Goal: Task Accomplishment & Management: Use online tool/utility

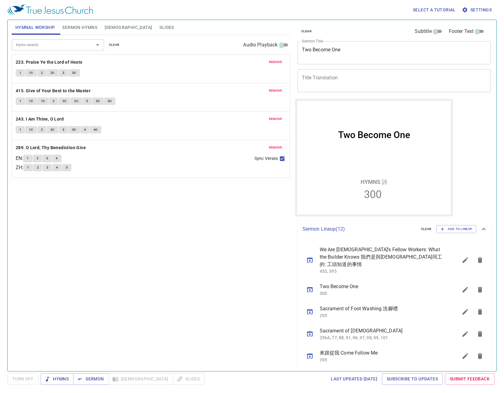
click at [363, 46] on div "Two Become One x Sermon Title" at bounding box center [395, 52] width 194 height 23
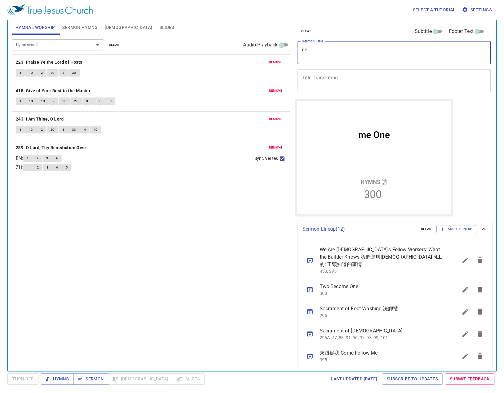
type textarea "e"
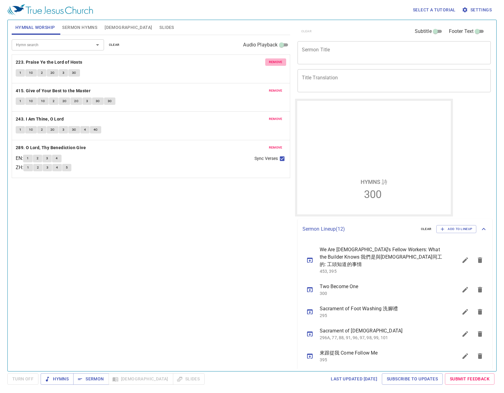
click at [281, 65] on span "remove" at bounding box center [276, 62] width 14 height 6
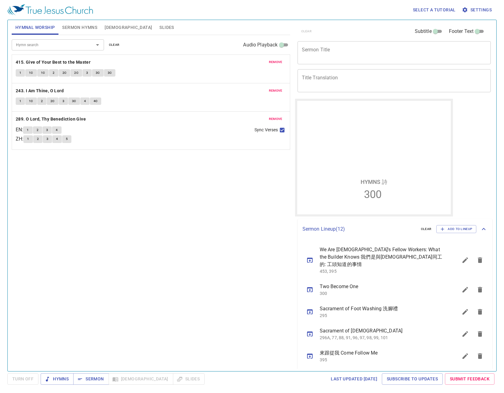
click at [281, 65] on span "remove" at bounding box center [276, 62] width 14 height 6
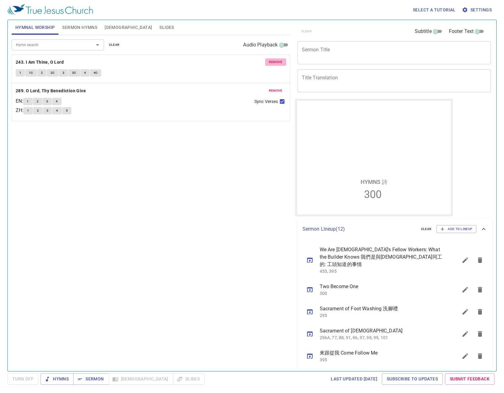
click at [281, 65] on span "remove" at bounding box center [276, 62] width 14 height 6
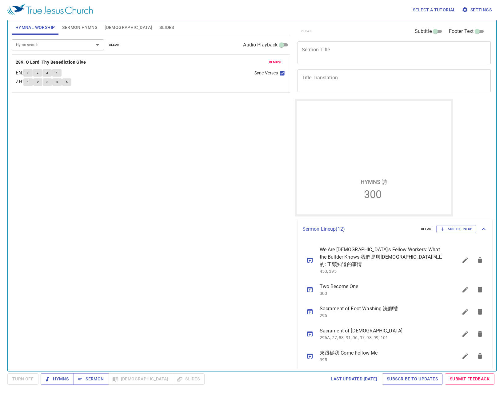
click at [281, 65] on span "remove" at bounding box center [276, 62] width 14 height 6
click at [34, 49] on div "Hymn search" at bounding box center [58, 44] width 92 height 11
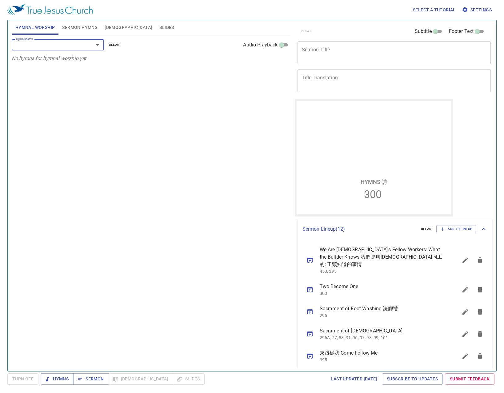
click at [83, 26] on span "Sermon Hymns" at bounding box center [79, 28] width 35 height 8
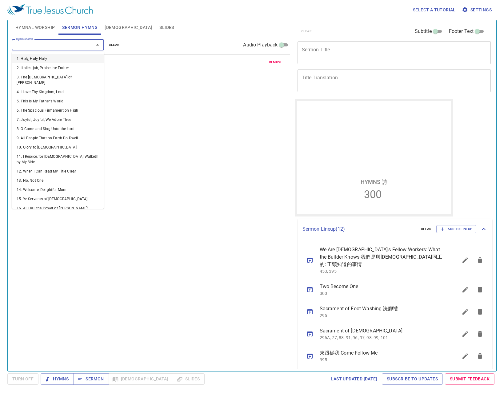
click at [57, 45] on input "Hymn search" at bounding box center [49, 44] width 70 height 7
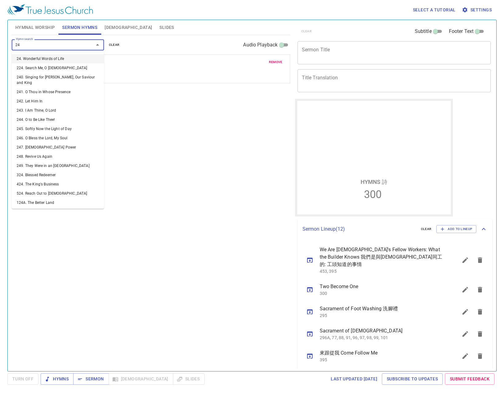
type input "242"
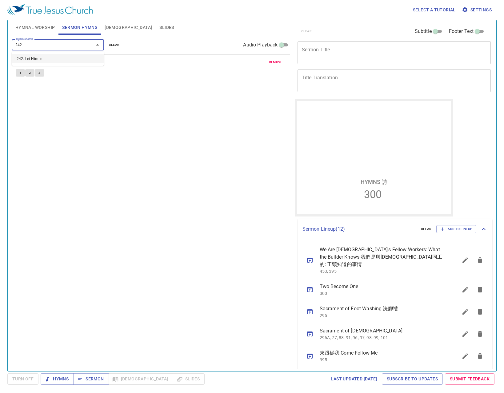
click at [40, 56] on li "242. Let Him In" at bounding box center [58, 58] width 92 height 9
click at [280, 63] on span "remove" at bounding box center [276, 62] width 14 height 6
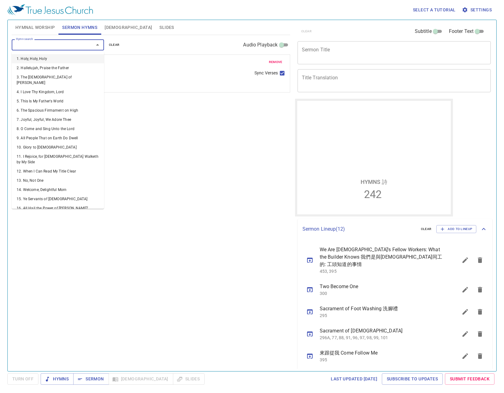
click at [33, 43] on input "Hymn search" at bounding box center [49, 44] width 70 height 7
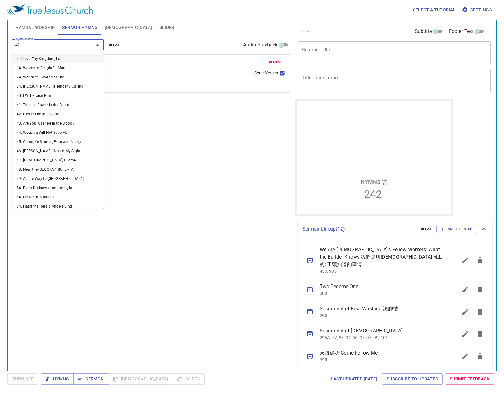
type input "424"
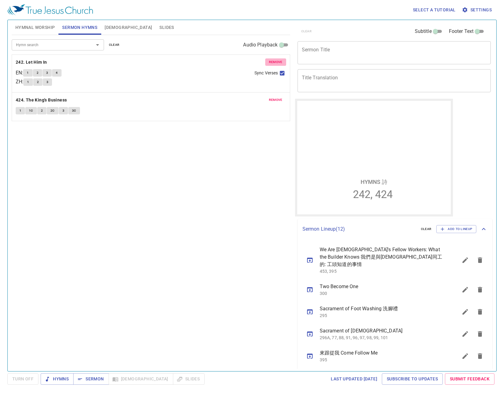
click at [275, 61] on span "remove" at bounding box center [276, 62] width 14 height 6
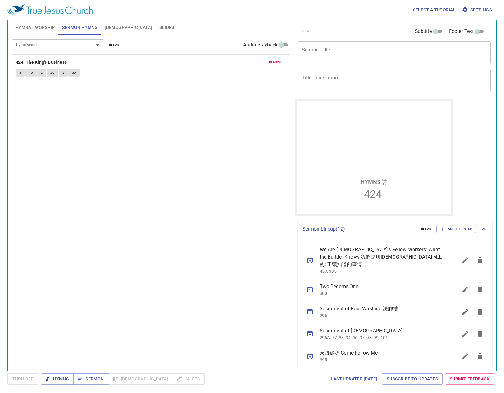
click at [35, 28] on span "Hymnal Worship" at bounding box center [35, 28] width 40 height 8
click at [40, 50] on div "Hymn search" at bounding box center [58, 44] width 92 height 11
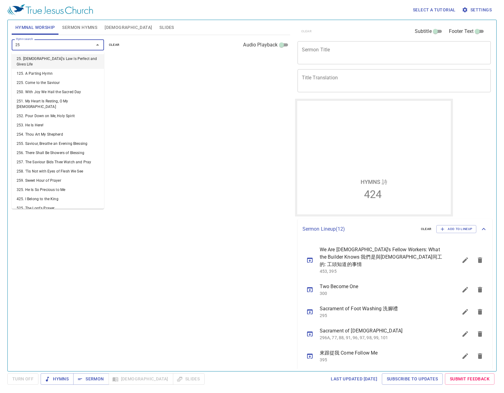
type input "2"
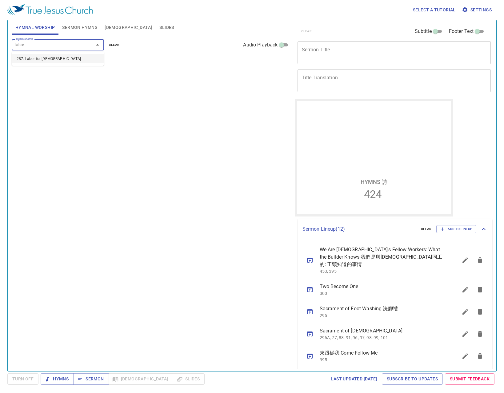
type input "labor"
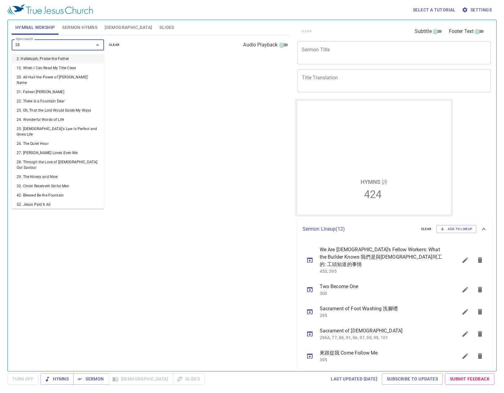
type input "287"
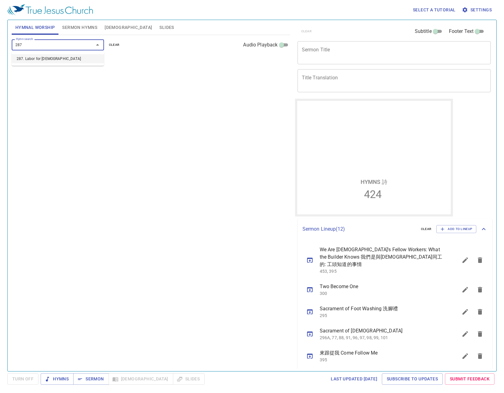
click at [73, 57] on li "287. Labor for [DEMOGRAPHIC_DATA]" at bounding box center [58, 58] width 92 height 9
click at [19, 75] on span "1" at bounding box center [20, 73] width 2 height 6
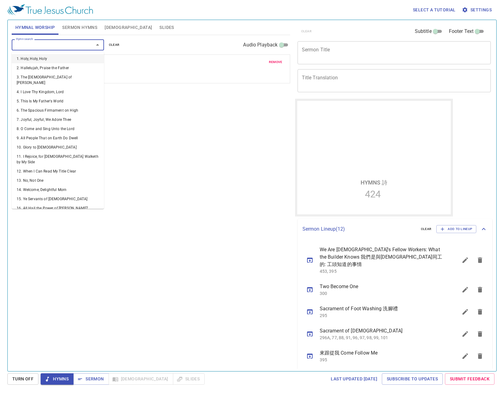
click at [84, 46] on input "Hymn search" at bounding box center [49, 44] width 70 height 7
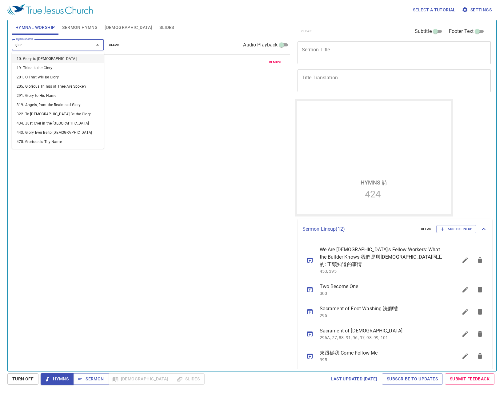
type input "glory"
click at [55, 77] on li "201. O That Will Be Glory" at bounding box center [58, 77] width 92 height 9
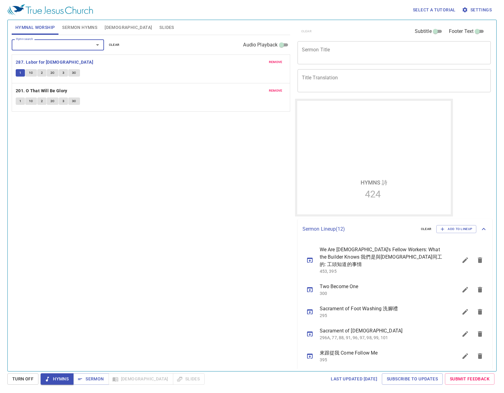
click at [21, 105] on button "1" at bounding box center [20, 101] width 9 height 7
click at [260, 364] on div "Hymn search Hymn search clear Audio Playback remove 287. Labor for Jesus 1 1C 2…" at bounding box center [151, 200] width 278 height 331
click at [72, 27] on span "Sermon Hymns" at bounding box center [79, 28] width 35 height 8
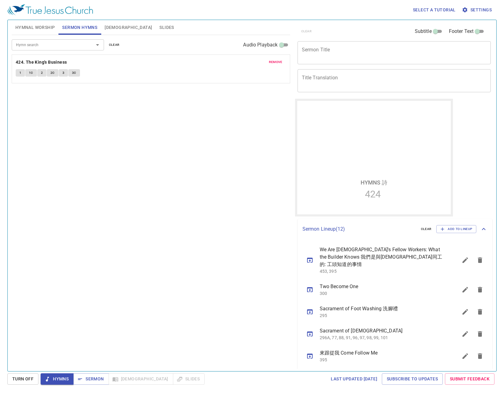
click at [159, 27] on span "Slides" at bounding box center [166, 28] width 14 height 8
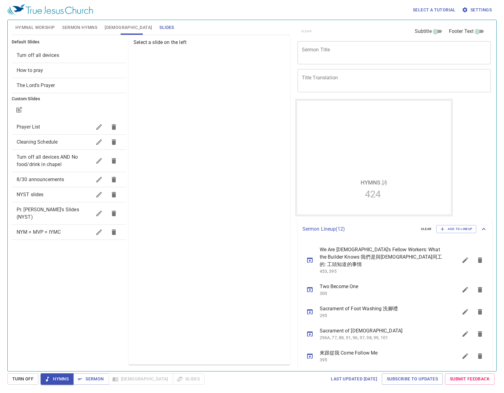
click at [64, 207] on span "Pr. [PERSON_NAME]'s Slides (NYST)" at bounding box center [48, 213] width 62 height 13
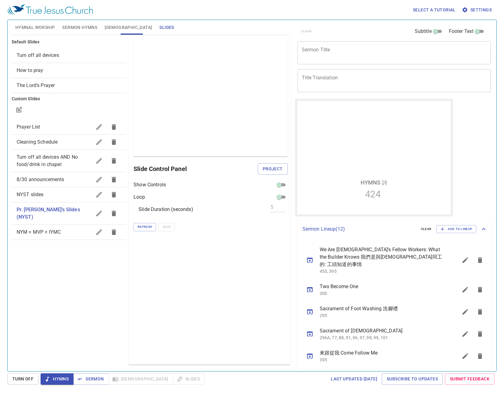
click at [105, 209] on button "button" at bounding box center [99, 213] width 15 height 15
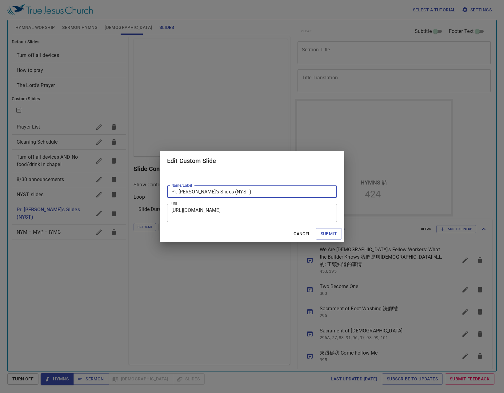
click at [222, 214] on textarea "https://docs.google.com/presentation/d/1h6Vg_en5nadlvyltHais_DEcPuzIJ6Jw/edit?s…" at bounding box center [251, 213] width 161 height 12
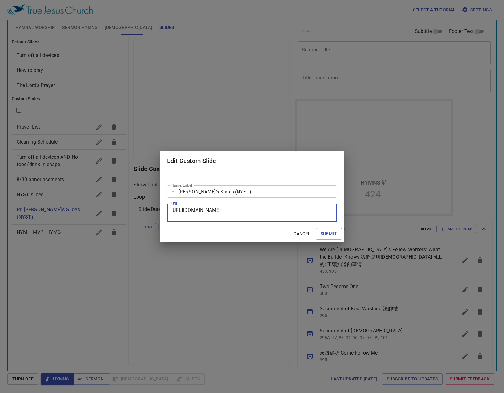
click at [303, 234] on span "Cancel" at bounding box center [302, 234] width 17 height 8
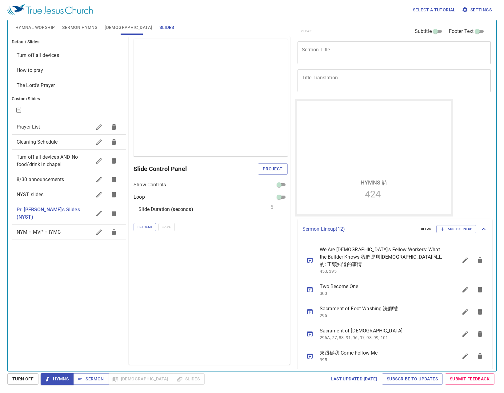
click at [27, 26] on span "Hymnal Worship" at bounding box center [35, 28] width 40 height 8
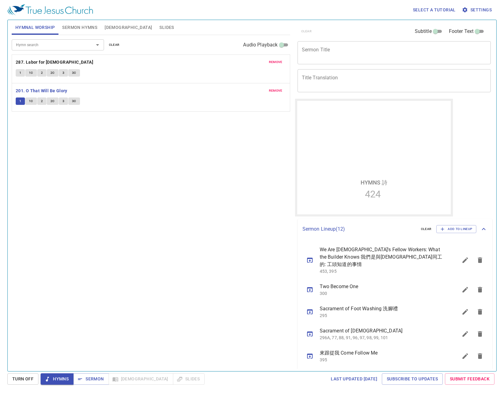
click at [79, 24] on span "Sermon Hymns" at bounding box center [79, 28] width 35 height 8
click at [125, 62] on p "424. The King's Business" at bounding box center [151, 62] width 270 height 8
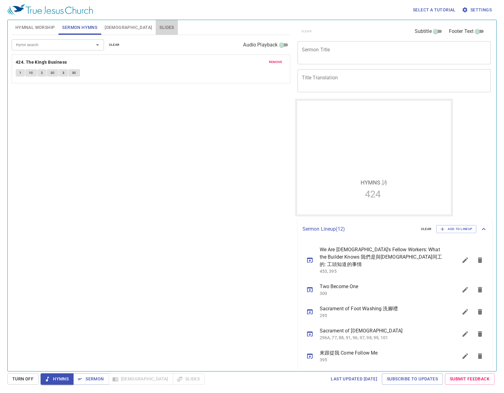
drag, startPoint x: 138, startPoint y: 27, endPoint x: 128, endPoint y: 33, distance: 11.4
click at [159, 31] on span "Slides" at bounding box center [166, 28] width 14 height 8
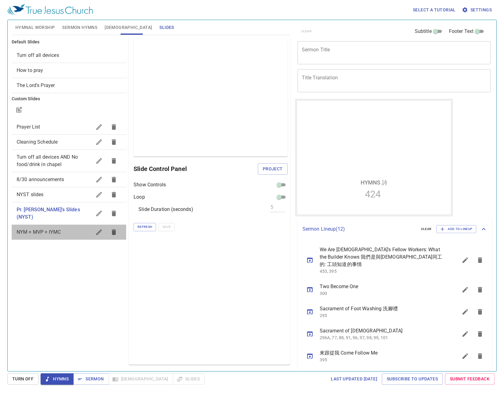
click at [60, 229] on div "NYM + MVP + IYMC" at bounding box center [69, 232] width 114 height 15
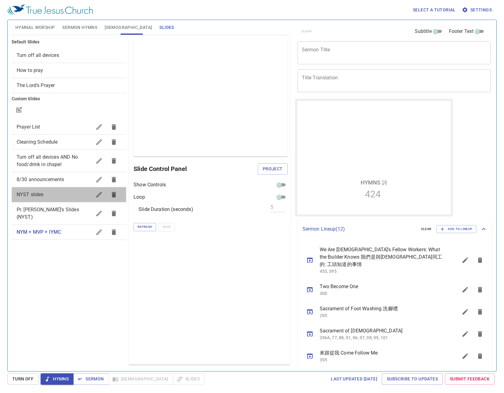
click at [71, 193] on span "NYST slides" at bounding box center [54, 194] width 75 height 7
click at [184, 283] on div "Preview Only Slide Control Panel Project Show Controls Loop Slide Duration (sec…" at bounding box center [209, 200] width 161 height 329
drag, startPoint x: 213, startPoint y: 295, endPoint x: 206, endPoint y: 273, distance: 22.8
click at [210, 292] on div "Preview Only Slide Control Panel Project Show Controls Loop Slide Duration (sec…" at bounding box center [209, 200] width 161 height 329
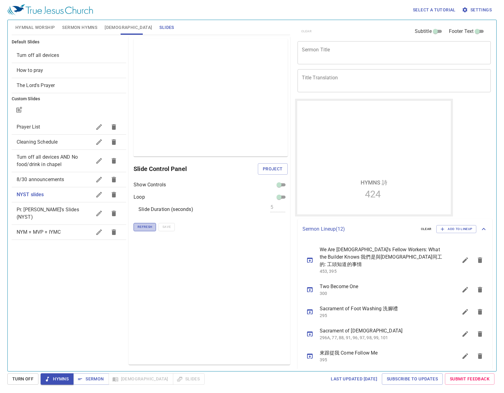
click at [150, 231] on button "Refresh" at bounding box center [145, 227] width 22 height 8
click at [148, 226] on span "Refresh" at bounding box center [145, 227] width 14 height 6
click at [150, 226] on span "Refresh" at bounding box center [145, 227] width 14 height 6
click at [145, 229] on span "Refresh" at bounding box center [145, 227] width 14 height 6
click at [145, 228] on span "Refresh" at bounding box center [145, 227] width 14 height 6
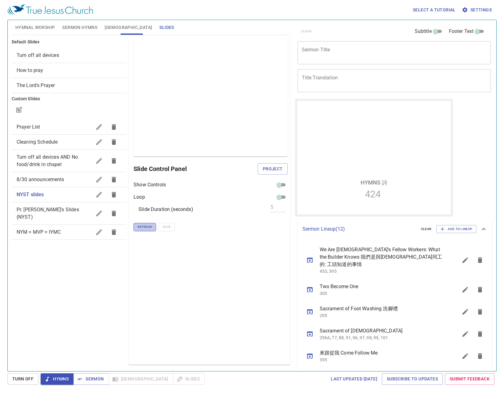
click at [141, 226] on span "Refresh" at bounding box center [145, 227] width 14 height 6
click at [144, 224] on button "Refresh" at bounding box center [145, 227] width 22 height 8
click at [63, 212] on span "Pr. [PERSON_NAME]'s Slides (NYST)" at bounding box center [48, 213] width 62 height 13
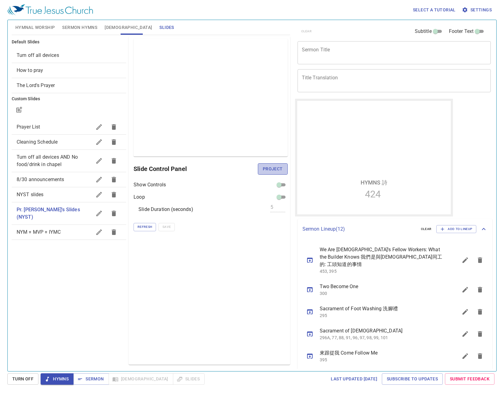
click at [268, 165] on span "Project" at bounding box center [273, 169] width 20 height 8
click at [68, 198] on span "NYST slides" at bounding box center [54, 194] width 75 height 7
click at [269, 169] on span "Project" at bounding box center [273, 169] width 20 height 8
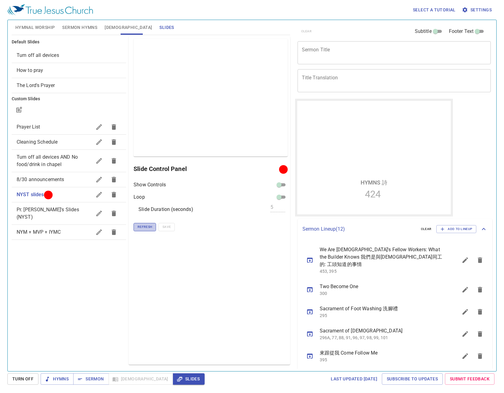
click at [143, 226] on span "Refresh" at bounding box center [145, 227] width 14 height 6
click at [46, 194] on div at bounding box center [48, 195] width 5 height 5
click at [178, 376] on span "Slides" at bounding box center [189, 379] width 22 height 8
click at [178, 379] on span "Slides" at bounding box center [189, 379] width 22 height 8
click at [110, 23] on button "[DEMOGRAPHIC_DATA]" at bounding box center [128, 27] width 55 height 15
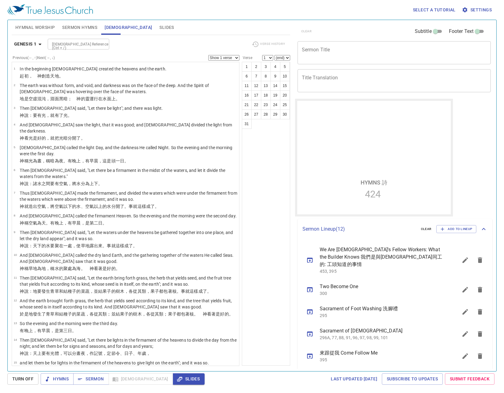
click at [159, 30] on span "Slides" at bounding box center [166, 28] width 14 height 8
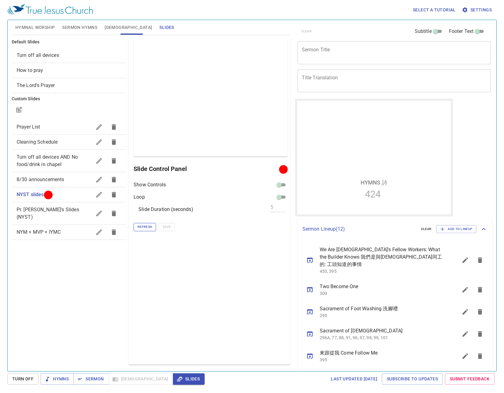
click at [141, 226] on span "Refresh" at bounding box center [145, 227] width 14 height 6
click at [22, 380] on span "Turn Off" at bounding box center [22, 379] width 21 height 8
click at [178, 378] on span "Slides" at bounding box center [189, 379] width 22 height 8
click at [140, 226] on span "Refresh" at bounding box center [145, 227] width 14 height 6
drag, startPoint x: 196, startPoint y: 286, endPoint x: 193, endPoint y: 289, distance: 3.9
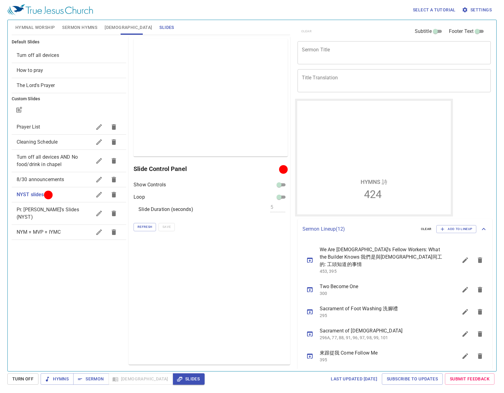
click at [194, 289] on div "Preview Only Slide Control Panel Show Controls Loop Slide Duration (seconds) 5 …" at bounding box center [209, 200] width 161 height 329
click at [94, 207] on button "button" at bounding box center [99, 213] width 15 height 15
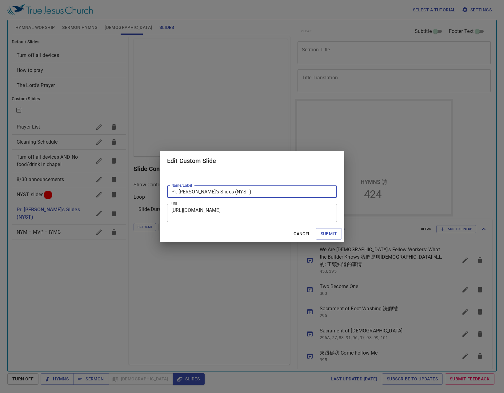
click at [270, 218] on textarea "https://docs.google.com/presentation/d/1h6Vg_en5nadlvyltHais_DEcPuzIJ6Jw/edit?s…" at bounding box center [251, 213] width 161 height 12
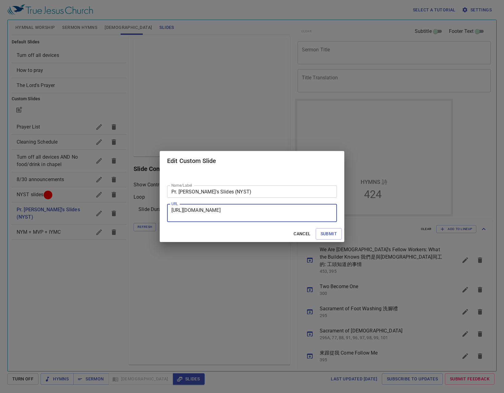
paste textarea "OAU0VvOGT8Mch0Alx9s2S0nBcA3TSKp_"
type textarea "https://docs.google.com/presentation/d/1OAU0VvOGT8Mch0Alx9s2S0nBcA3TSKp_/edit?s…"
click at [327, 234] on span "Submit" at bounding box center [329, 234] width 16 height 8
checkbox input "true"
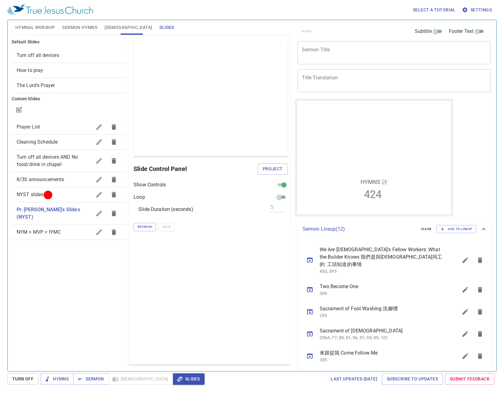
click at [281, 180] on div "Preview Only Slide Control Panel Project Show Controls Loop Slide Duration (sec…" at bounding box center [209, 200] width 161 height 329
click at [283, 186] on input "checkbox" at bounding box center [284, 185] width 22 height 7
checkbox input "false"
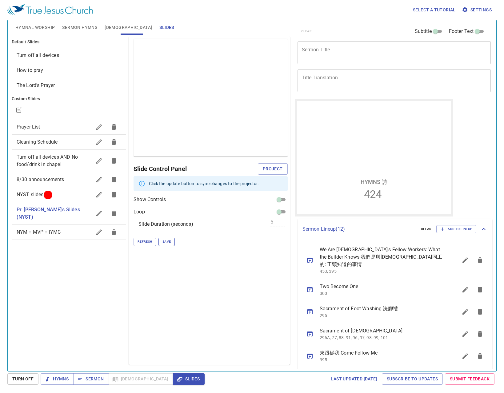
click at [166, 241] on span "Save" at bounding box center [166, 242] width 8 height 6
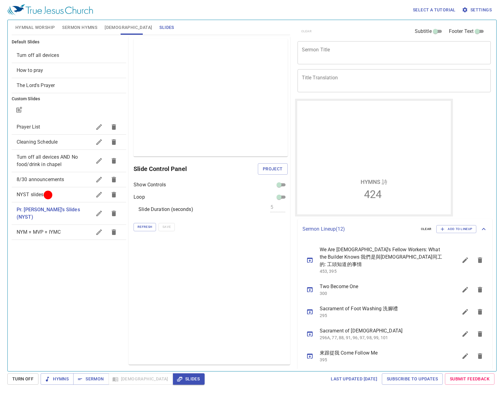
drag, startPoint x: 207, startPoint y: 227, endPoint x: 66, endPoint y: 276, distance: 149.5
click at [147, 227] on span "Refresh" at bounding box center [145, 227] width 14 height 6
click at [274, 171] on span "Project" at bounding box center [273, 169] width 20 height 8
drag, startPoint x: 200, startPoint y: 323, endPoint x: 202, endPoint y: 338, distance: 14.9
click at [199, 341] on div "Preview Only Slide Control Panel Show Controls Loop Slide Duration (seconds) 5 …" at bounding box center [209, 200] width 161 height 329
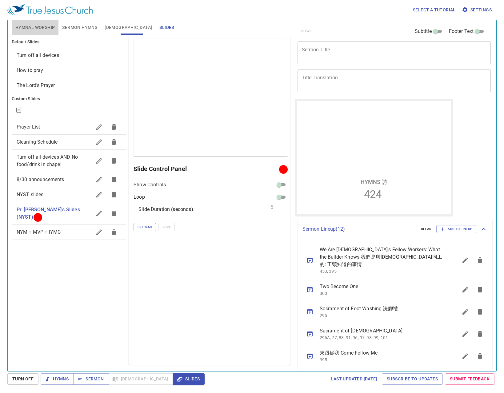
click at [39, 27] on span "Hymnal Worship" at bounding box center [35, 28] width 40 height 8
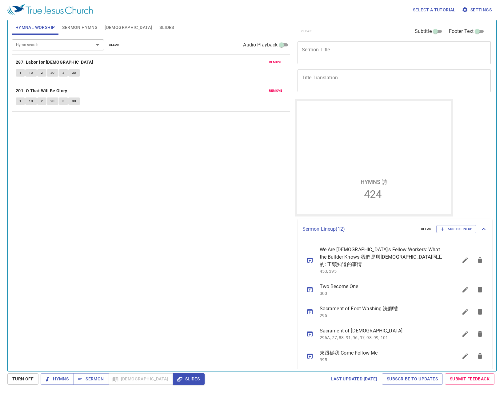
click at [57, 41] on div "Hymn search" at bounding box center [58, 44] width 92 height 11
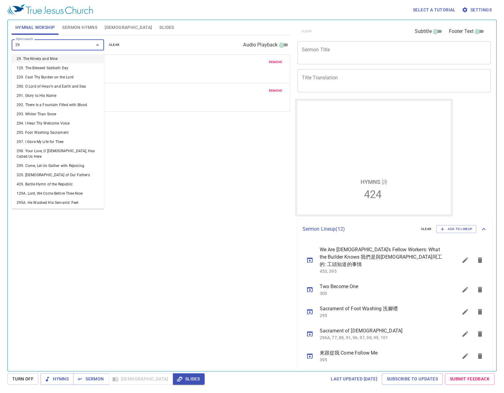
type input "298"
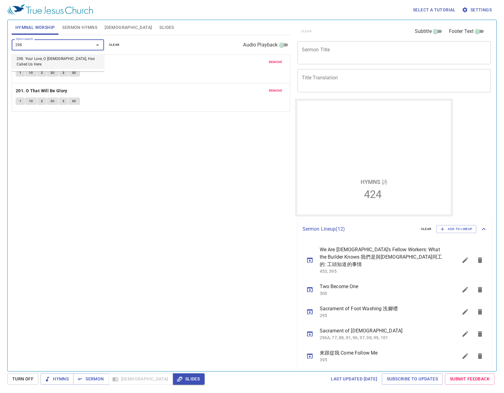
click at [96, 58] on li "298. Your Love, O [DEMOGRAPHIC_DATA], Has Called Us Here" at bounding box center [58, 61] width 92 height 15
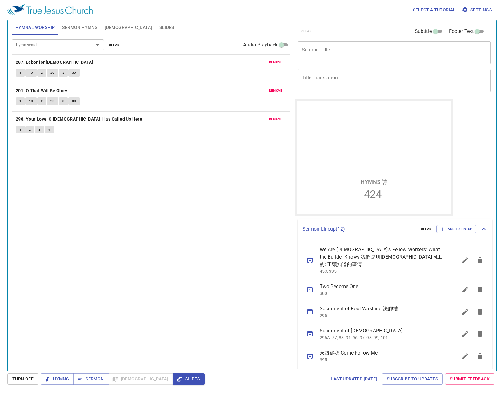
click at [204, 245] on div "Hymn search Hymn search clear Audio Playback remove 287. Labor for Jesus 1 1C 2…" at bounding box center [151, 200] width 278 height 331
click at [209, 209] on div "Hymn search Hymn search clear Audio Playback remove 287. Labor for Jesus 1 1C 2…" at bounding box center [151, 200] width 278 height 331
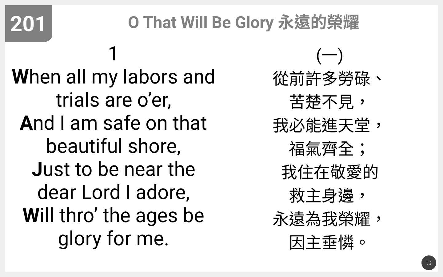
drag, startPoint x: 75, startPoint y: 134, endPoint x: 141, endPoint y: 110, distance: 70.4
click at [76, 134] on span "1 W hen all my labors and trials are o’er, A nd I am safe on that beautiful sho…" at bounding box center [113, 146] width 205 height 208
